Goal: Task Accomplishment & Management: Manage account settings

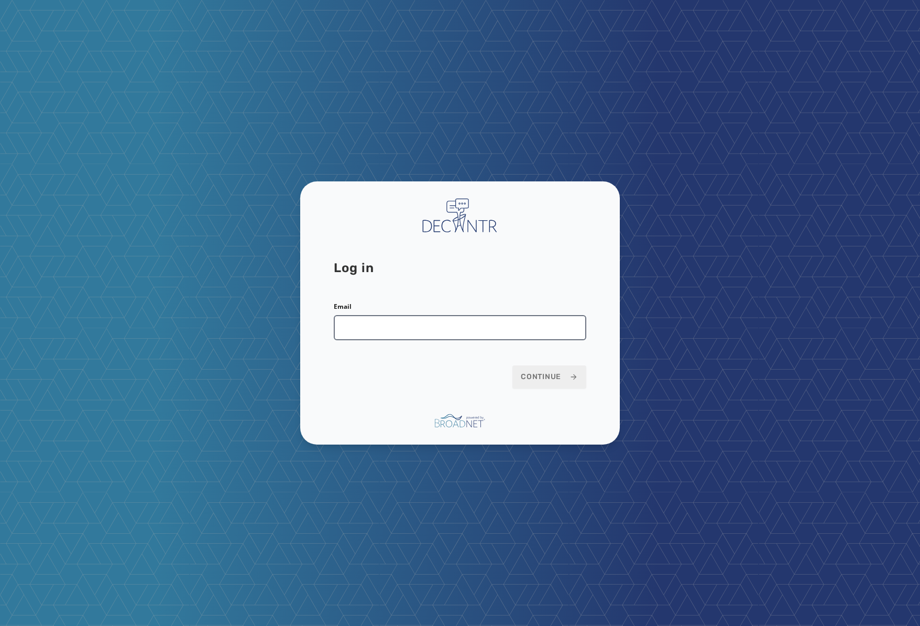
click at [481, 323] on input "Email" at bounding box center [460, 327] width 253 height 25
click at [0, 625] on com-1password-button at bounding box center [0, 626] width 0 height 0
click at [404, 334] on input "Email" at bounding box center [460, 327] width 253 height 25
type input "**********"
click at [513, 365] on button "Continue" at bounding box center [550, 376] width 74 height 23
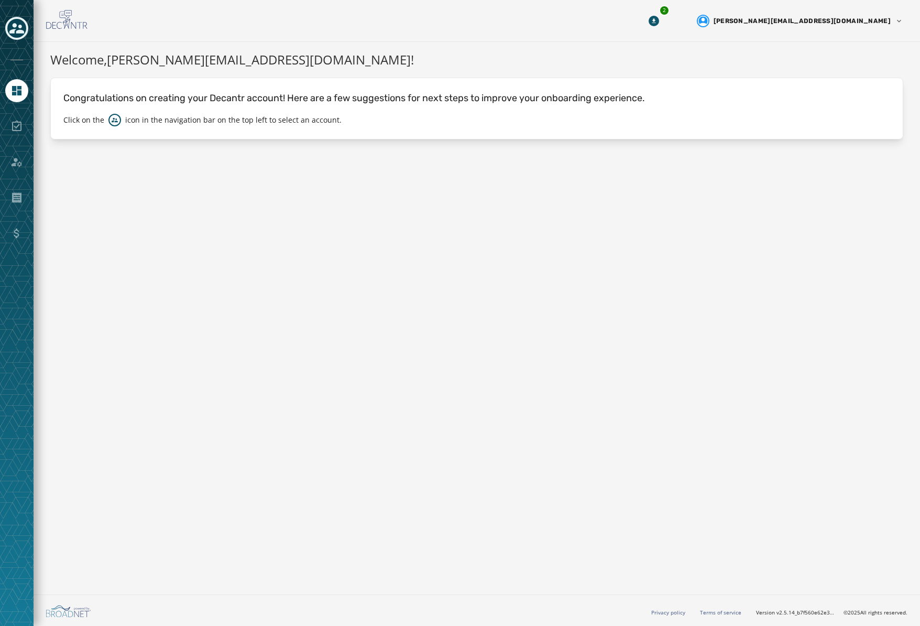
drag, startPoint x: 18, startPoint y: 13, endPoint x: 15, endPoint y: 21, distance: 8.8
click at [18, 13] on div at bounding box center [17, 313] width 34 height 626
click at [15, 21] on icon "Toggle account select drawer" at bounding box center [16, 28] width 15 height 15
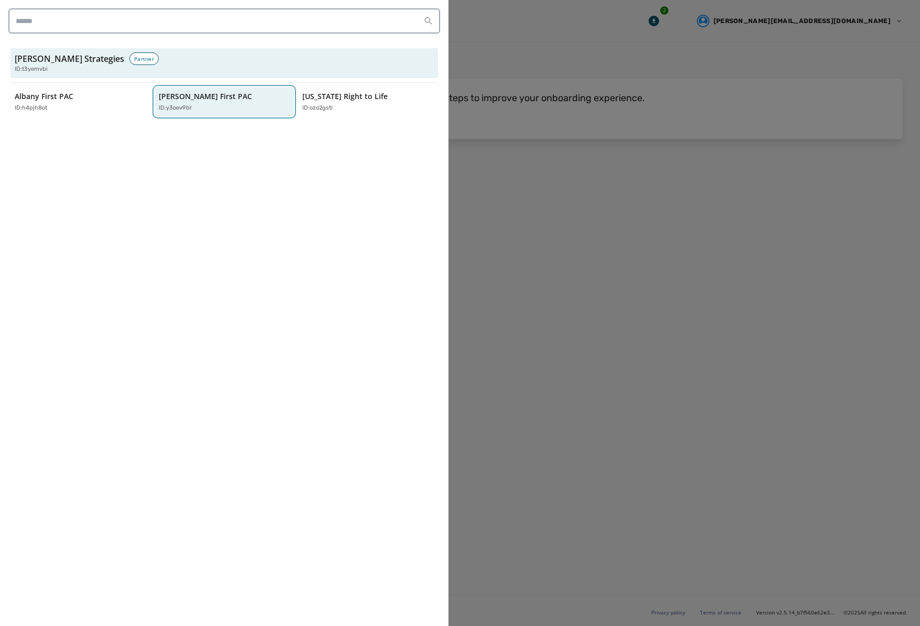
click at [223, 112] on button "[PERSON_NAME] First PAC ID: y3oev9br" at bounding box center [225, 102] width 140 height 30
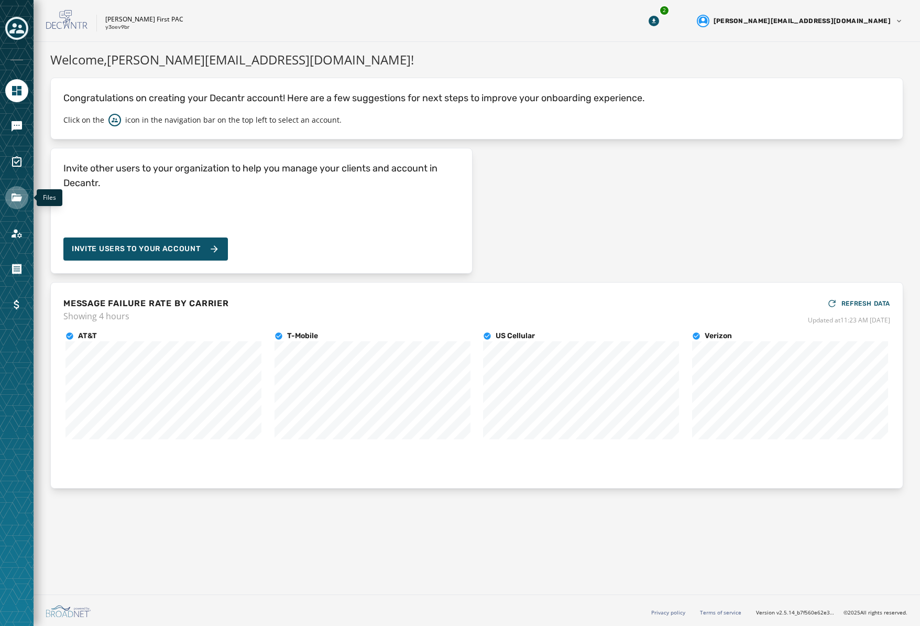
click at [13, 201] on icon "Navigate to Files" at bounding box center [17, 197] width 10 height 8
